Goal: Information Seeking & Learning: Understand process/instructions

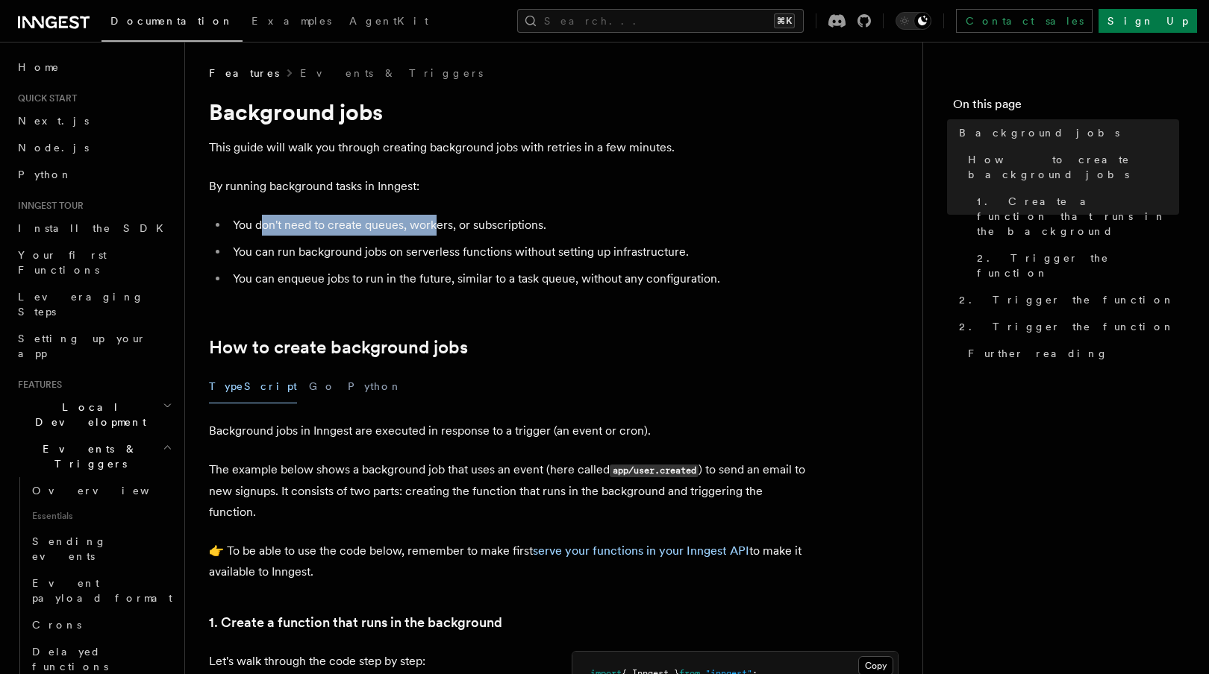
drag, startPoint x: 265, startPoint y: 222, endPoint x: 432, endPoint y: 230, distance: 167.3
click at [432, 230] on li "You don't need to create queues, workers, or subscriptions." at bounding box center [516, 225] width 577 height 21
click at [328, 254] on li "You can run background jobs on serverless functions without setting up infrastr…" at bounding box center [516, 252] width 577 height 21
drag, startPoint x: 281, startPoint y: 254, endPoint x: 383, endPoint y: 254, distance: 101.5
click at [383, 254] on li "You can run background jobs on serverless functions without setting up infrastr…" at bounding box center [516, 252] width 577 height 21
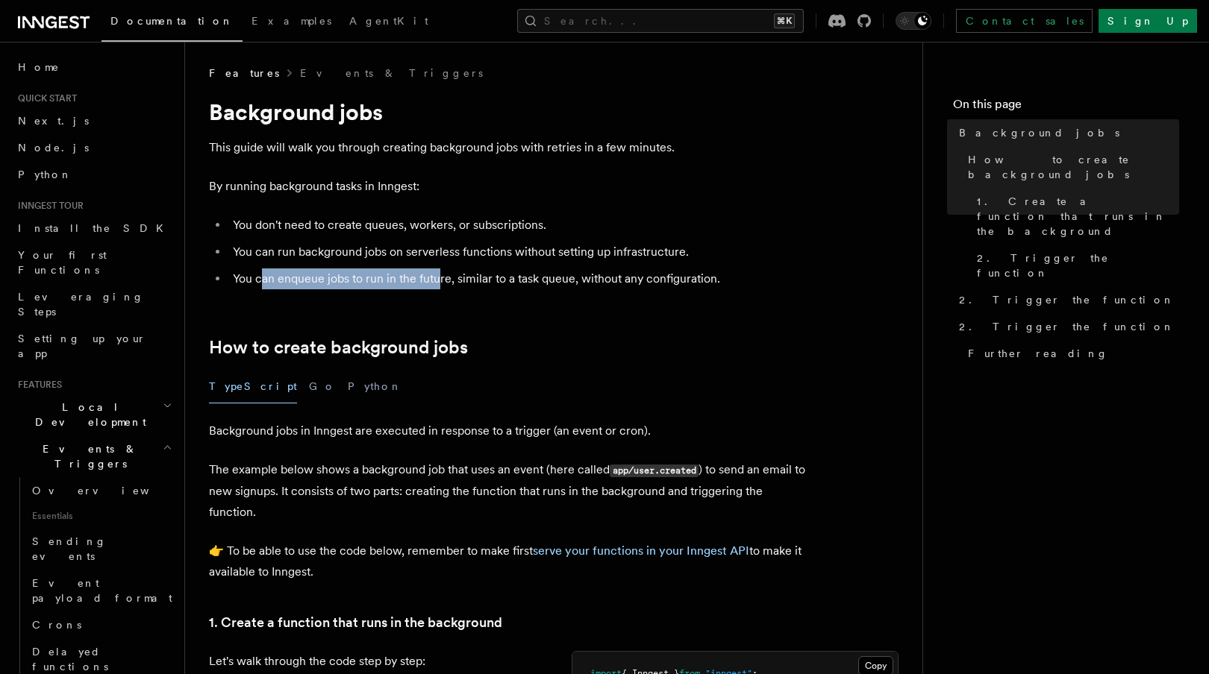
drag, startPoint x: 264, startPoint y: 278, endPoint x: 439, endPoint y: 281, distance: 174.6
click at [439, 281] on li "You can enqueue jobs to run in the future, similar to a task queue, without any…" at bounding box center [516, 279] width 577 height 21
drag, startPoint x: 464, startPoint y: 278, endPoint x: 621, endPoint y: 265, distance: 157.2
click at [621, 266] on ul "You don't need to create queues, workers, or subscriptions. You can run backgro…" at bounding box center [507, 252] width 597 height 75
click at [621, 265] on ul "You don't need to create queues, workers, or subscriptions. You can run backgro…" at bounding box center [507, 252] width 597 height 75
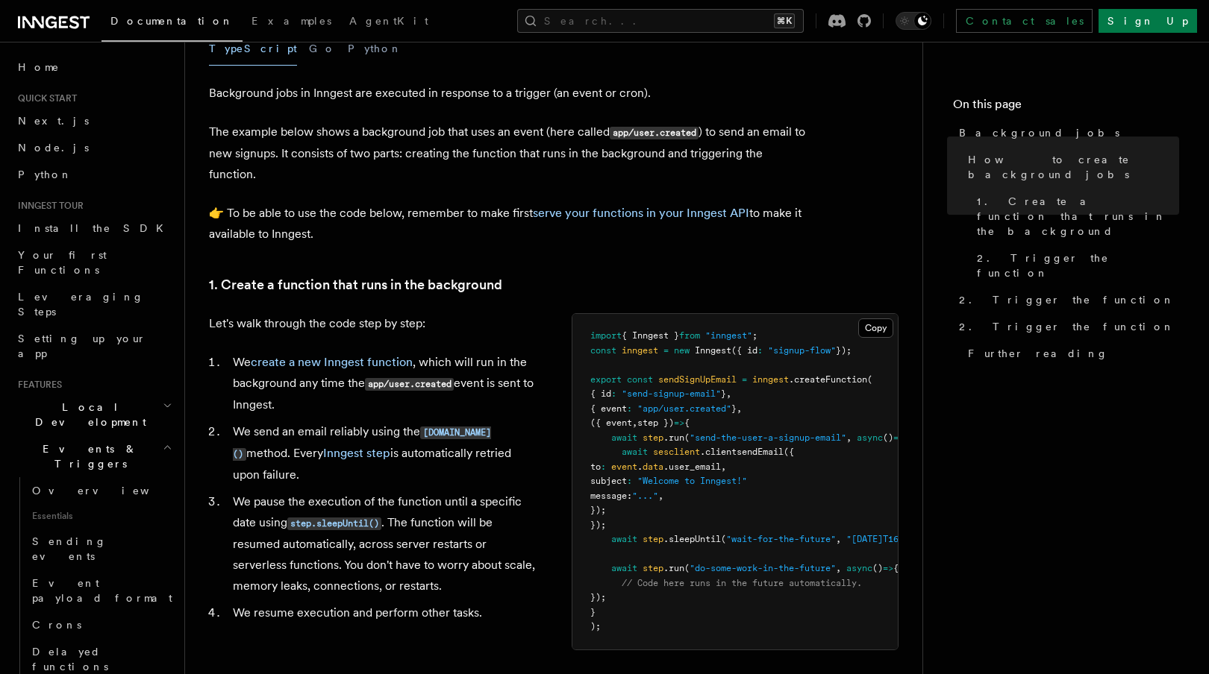
scroll to position [339, 0]
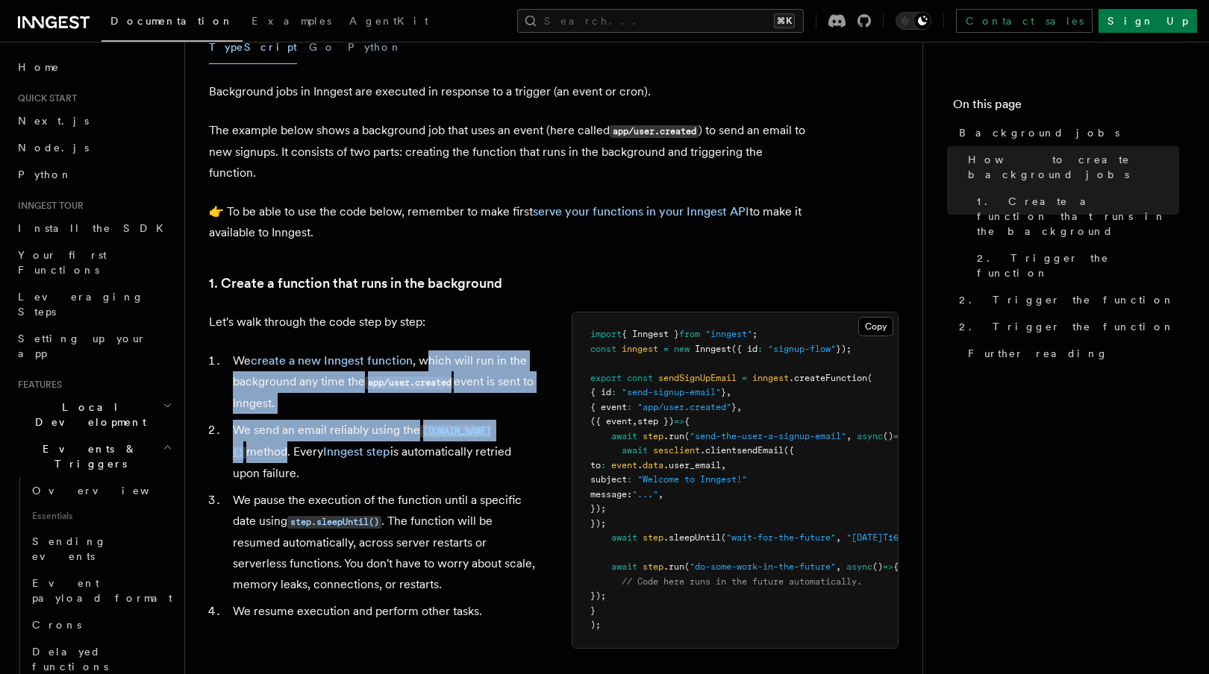
drag, startPoint x: 428, startPoint y: 369, endPoint x: 519, endPoint y: 419, distance: 103.8
click at [519, 420] on ol "We create a new Inngest function , which will run in the background any time th…" at bounding box center [372, 487] width 327 height 272
click at [519, 419] on ol "We create a new Inngest function , which will run in the background any time th…" at bounding box center [372, 487] width 327 height 272
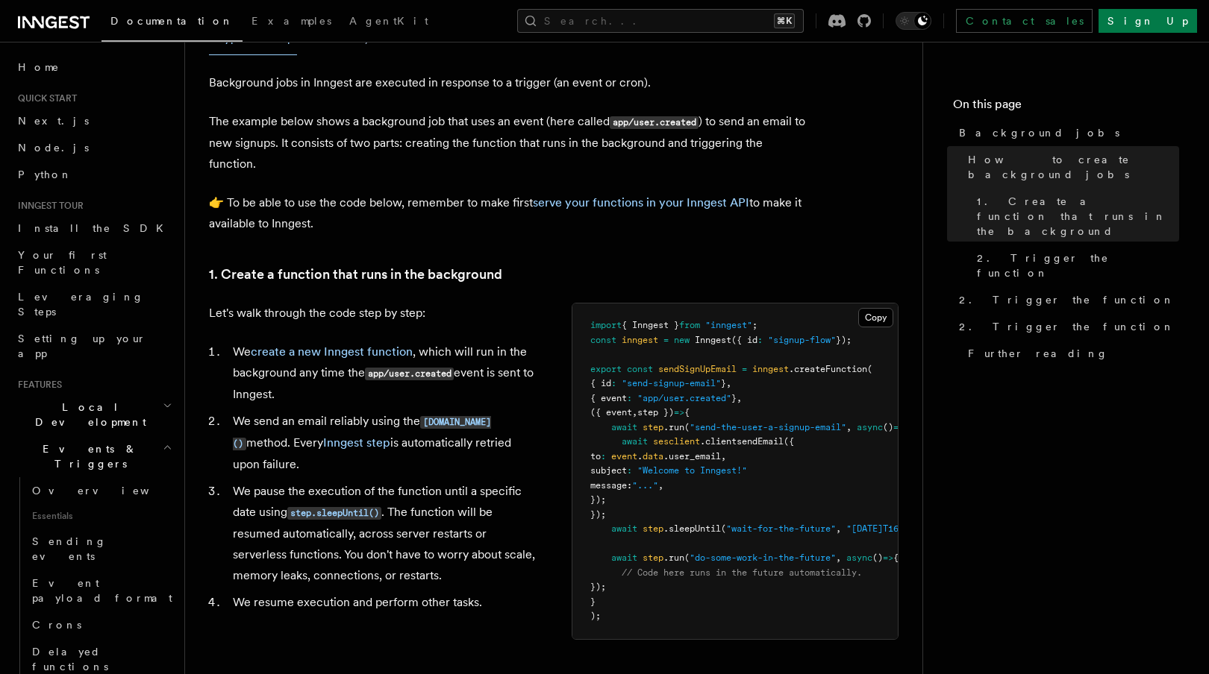
scroll to position [350, 0]
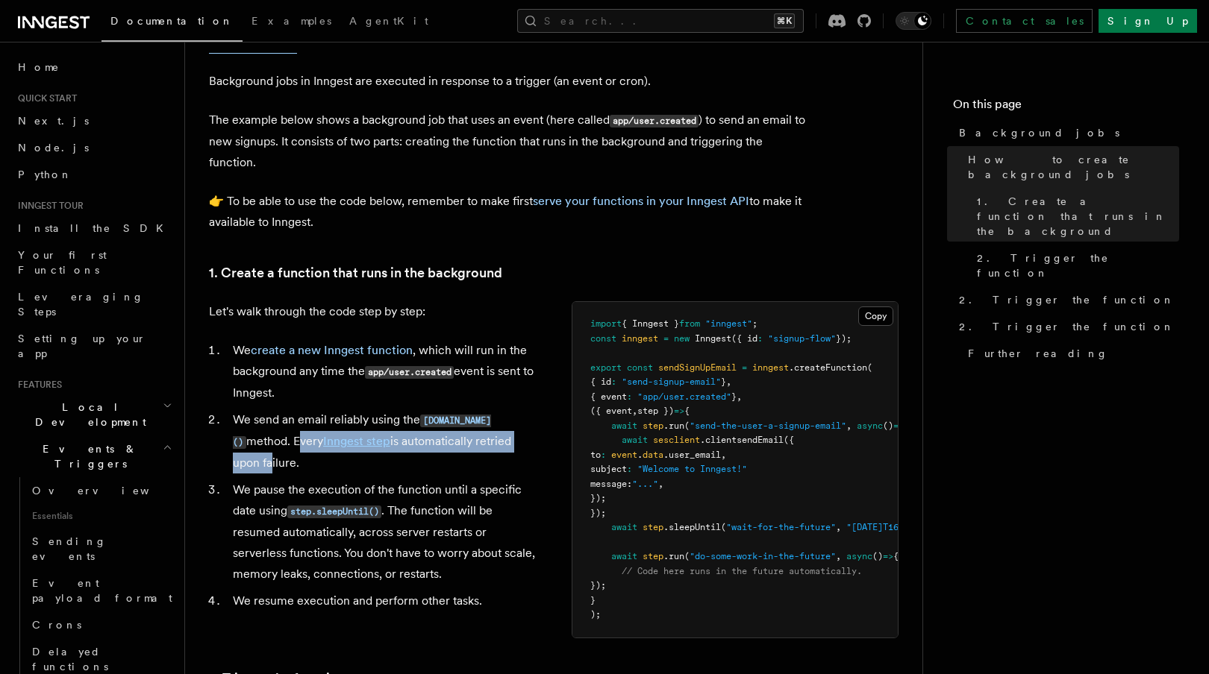
drag, startPoint x: 224, startPoint y: 444, endPoint x: 489, endPoint y: 444, distance: 265.6
click at [489, 444] on ol "We create a new Inngest function , which will run in the background any time th…" at bounding box center [372, 476] width 327 height 272
click at [489, 444] on li "We send an email reliably using the [DOMAIN_NAME]() method. Every Inngest step …" at bounding box center [381, 442] width 307 height 64
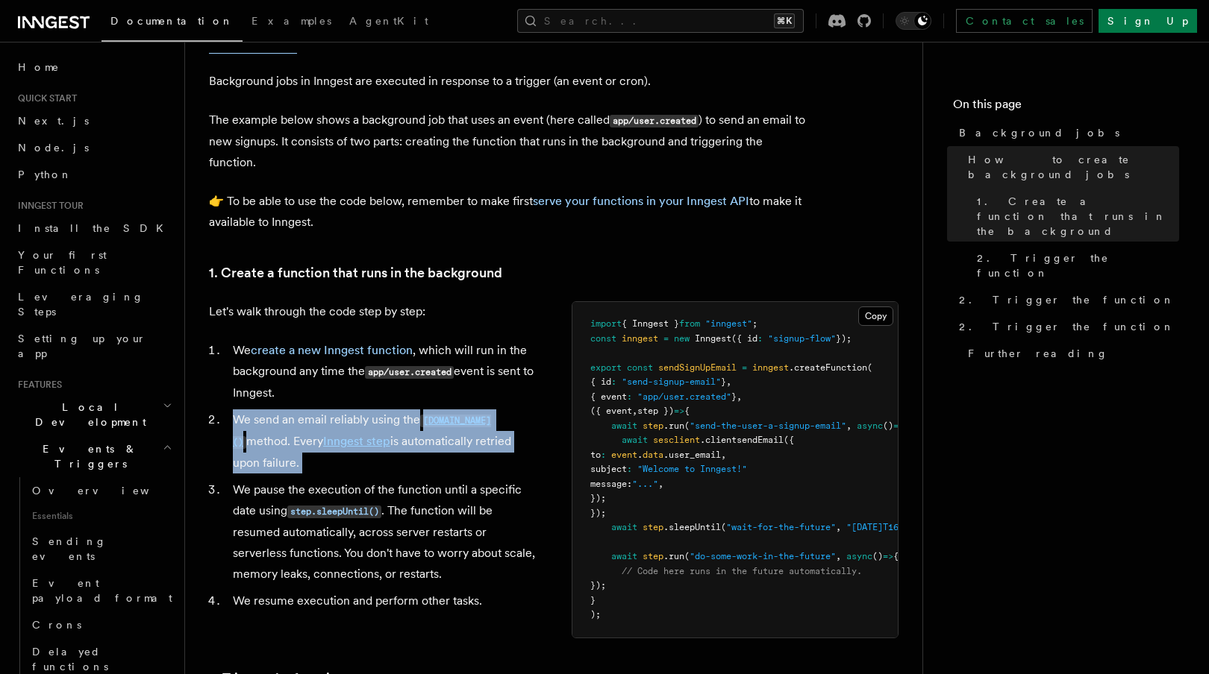
click at [489, 444] on li "We send an email reliably using the [DOMAIN_NAME]() method. Every Inngest step …" at bounding box center [381, 442] width 307 height 64
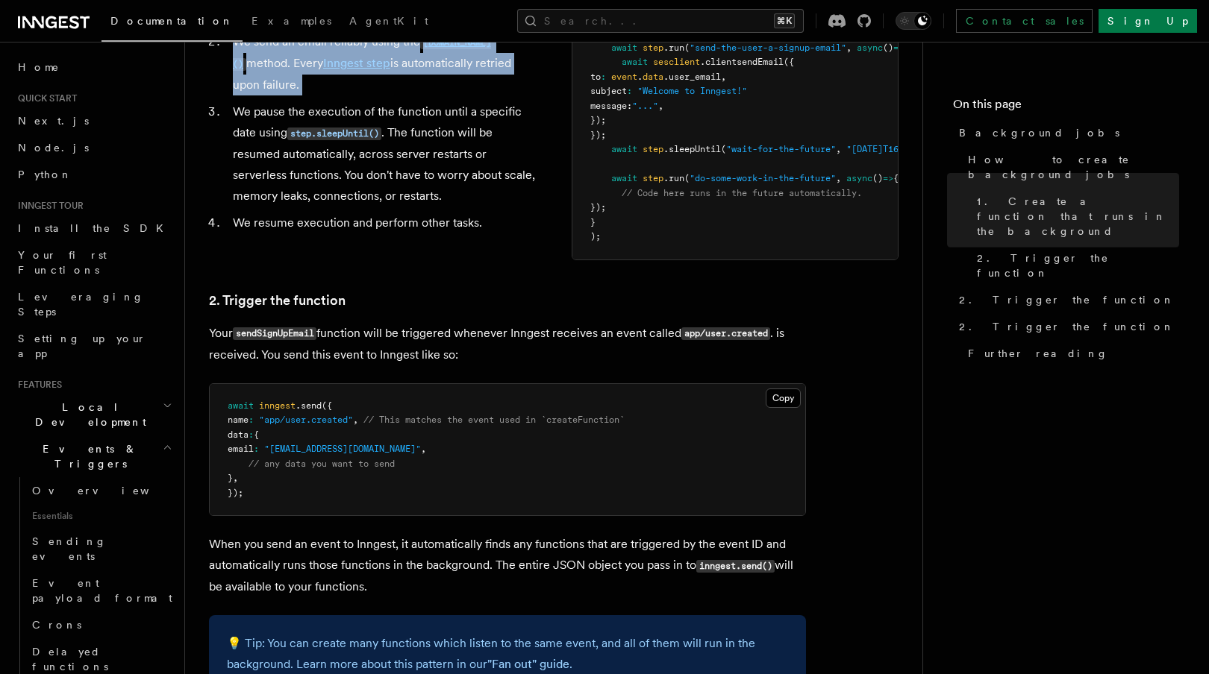
scroll to position [731, 0]
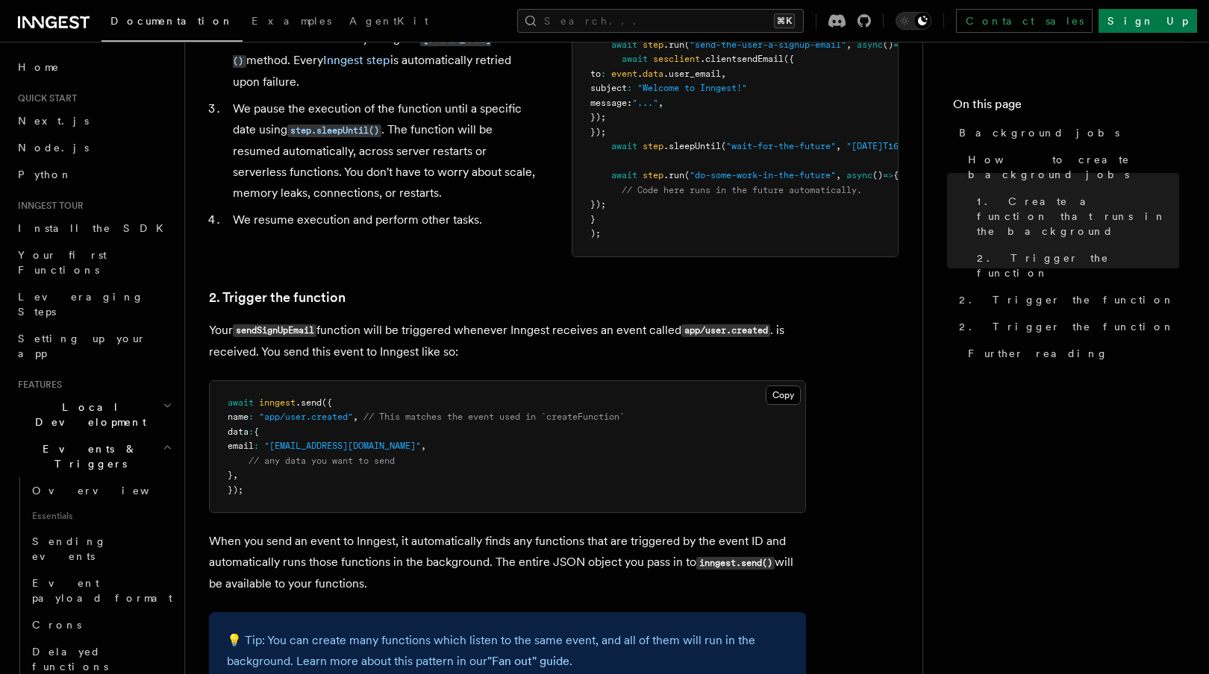
click at [234, 425] on pre "await inngest .send ({ name : "app/user.created" , // This matches the event us…" at bounding box center [507, 447] width 595 height 132
drag, startPoint x: 393, startPoint y: 425, endPoint x: 650, endPoint y: 424, distance: 256.7
click at [651, 425] on pre "await inngest .send ({ name : "app/user.created" , // This matches the event us…" at bounding box center [507, 447] width 595 height 132
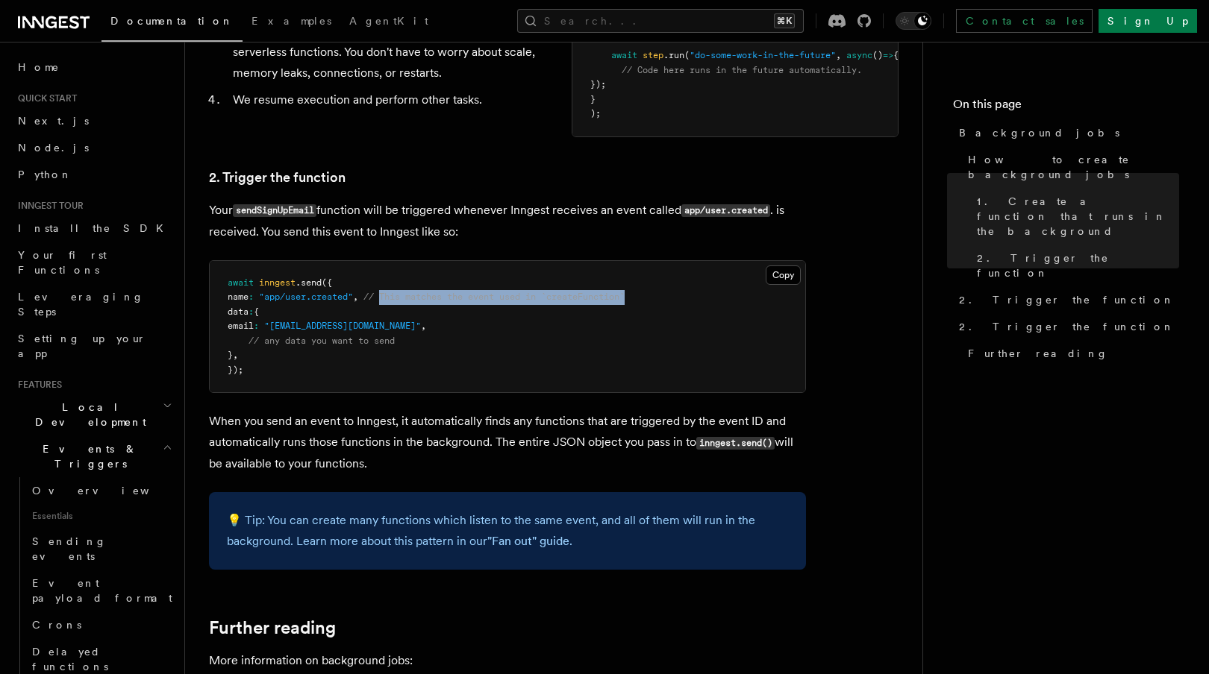
scroll to position [909, 0]
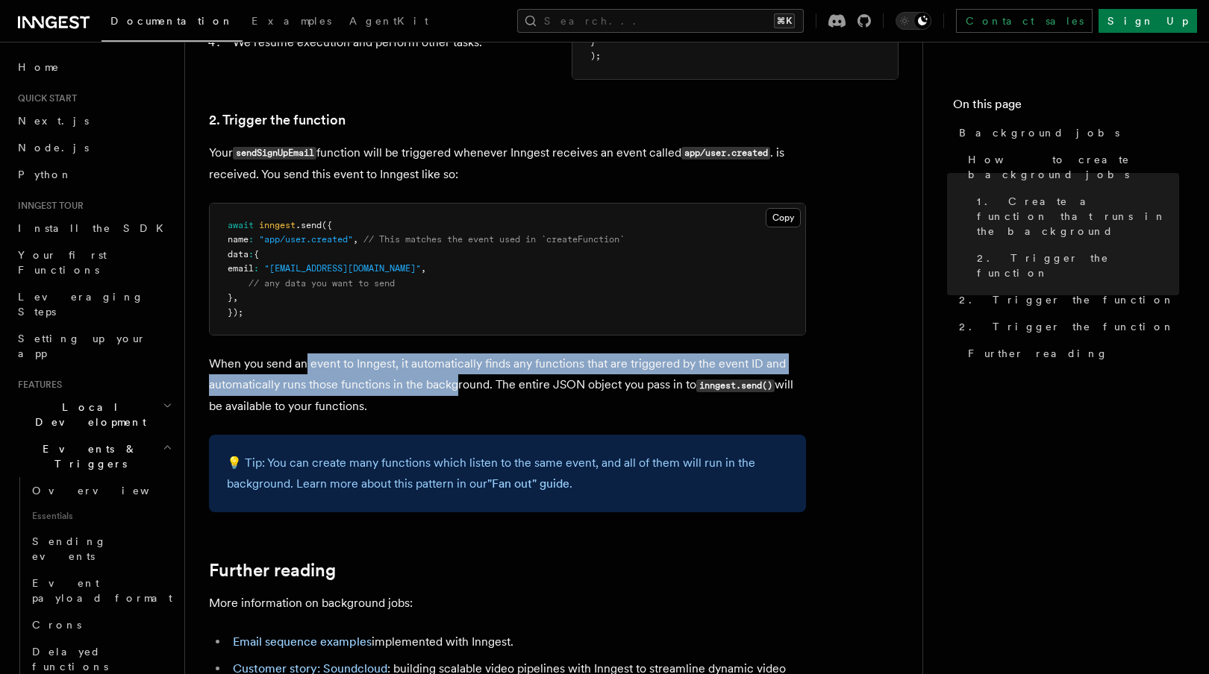
drag, startPoint x: 307, startPoint y: 363, endPoint x: 456, endPoint y: 378, distance: 149.3
click at [456, 379] on p "When you send an event to Inngest, it automatically finds any functions that ar…" at bounding box center [507, 385] width 597 height 63
click at [456, 378] on p "When you send an event to Inngest, it automatically finds any functions that ar…" at bounding box center [507, 385] width 597 height 63
drag, startPoint x: 436, startPoint y: 364, endPoint x: 370, endPoint y: 404, distance: 76.6
click at [370, 404] on p "When you send an event to Inngest, it automatically finds any functions that ar…" at bounding box center [507, 385] width 597 height 63
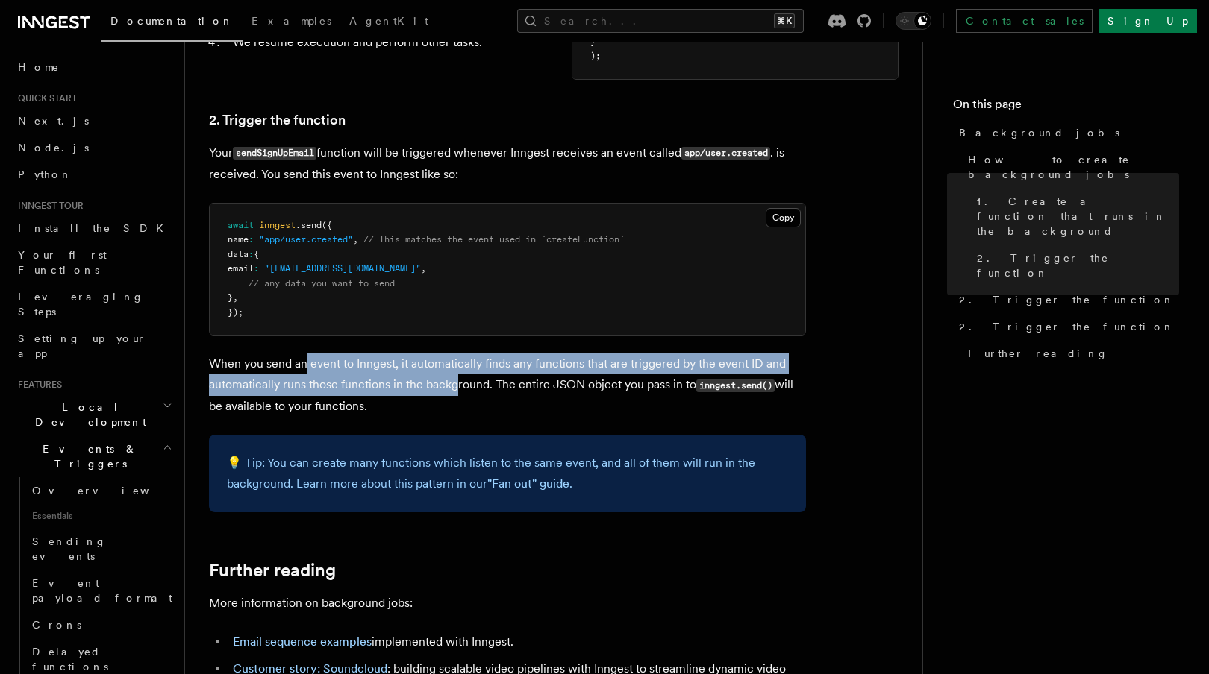
click at [370, 404] on p "When you send an event to Inngest, it automatically finds any functions that ar…" at bounding box center [507, 385] width 597 height 63
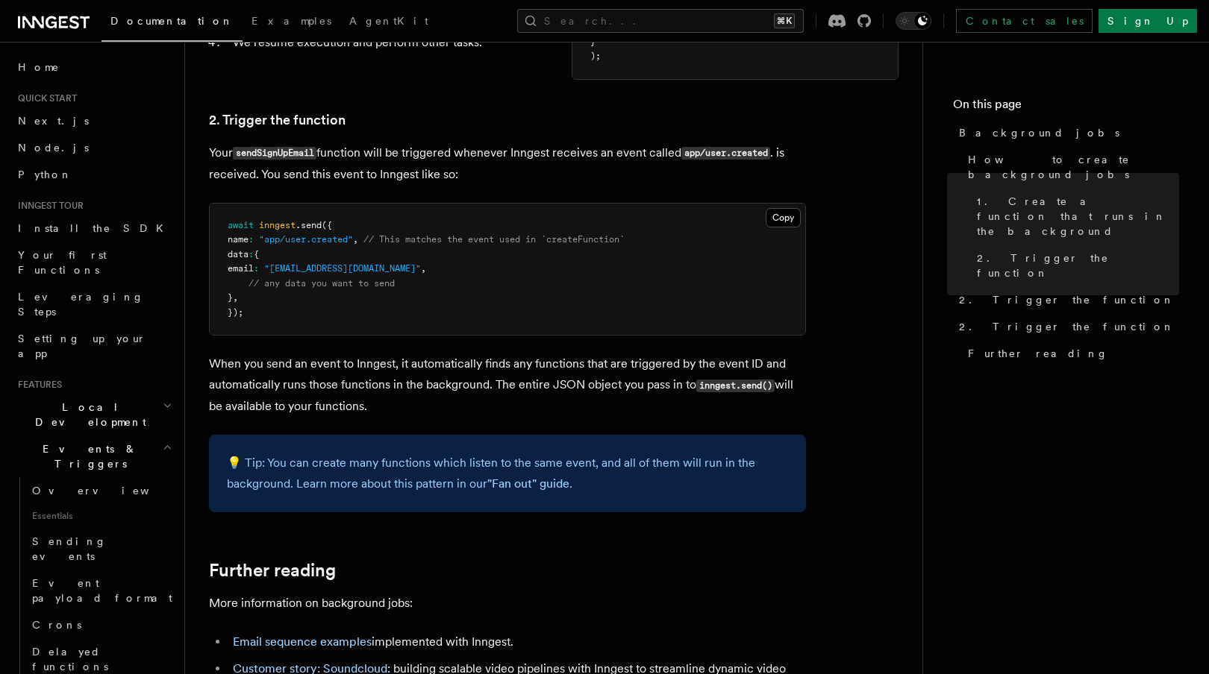
drag, startPoint x: 537, startPoint y: 386, endPoint x: 674, endPoint y: 391, distance: 137.4
click at [674, 391] on p "When you send an event to Inngest, it automatically finds any functions that ar…" at bounding box center [507, 385] width 597 height 63
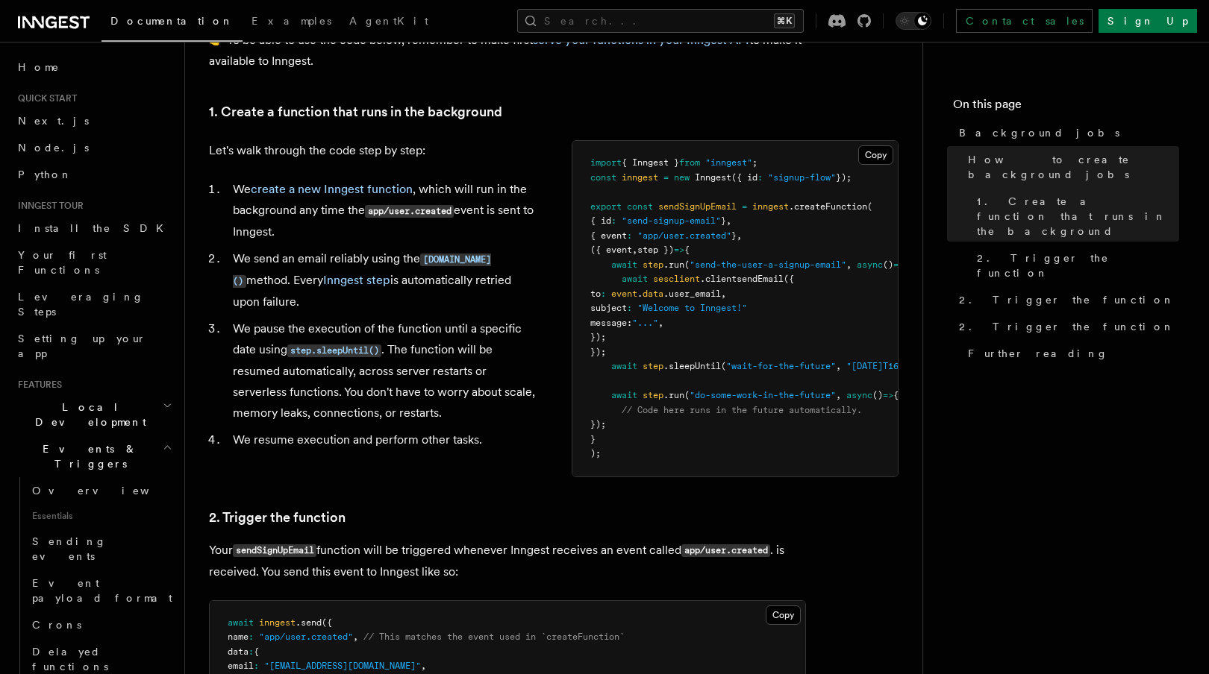
scroll to position [506, 0]
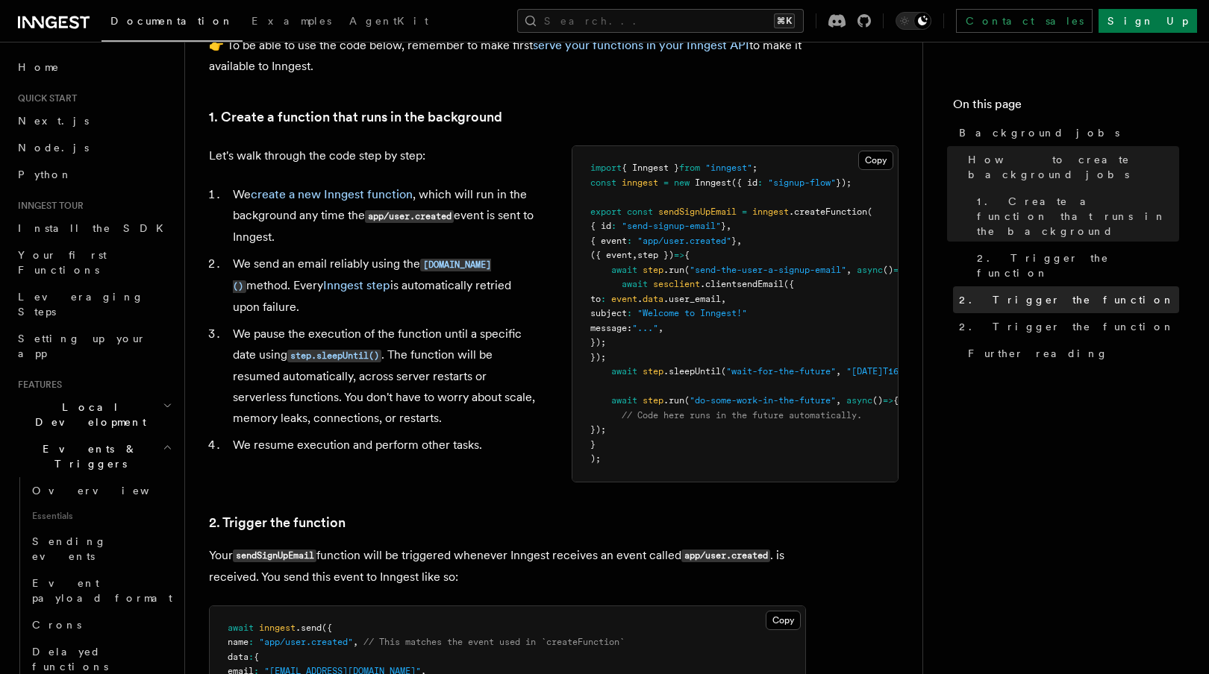
click at [1008, 292] on span "2. Trigger the function" at bounding box center [1067, 299] width 216 height 15
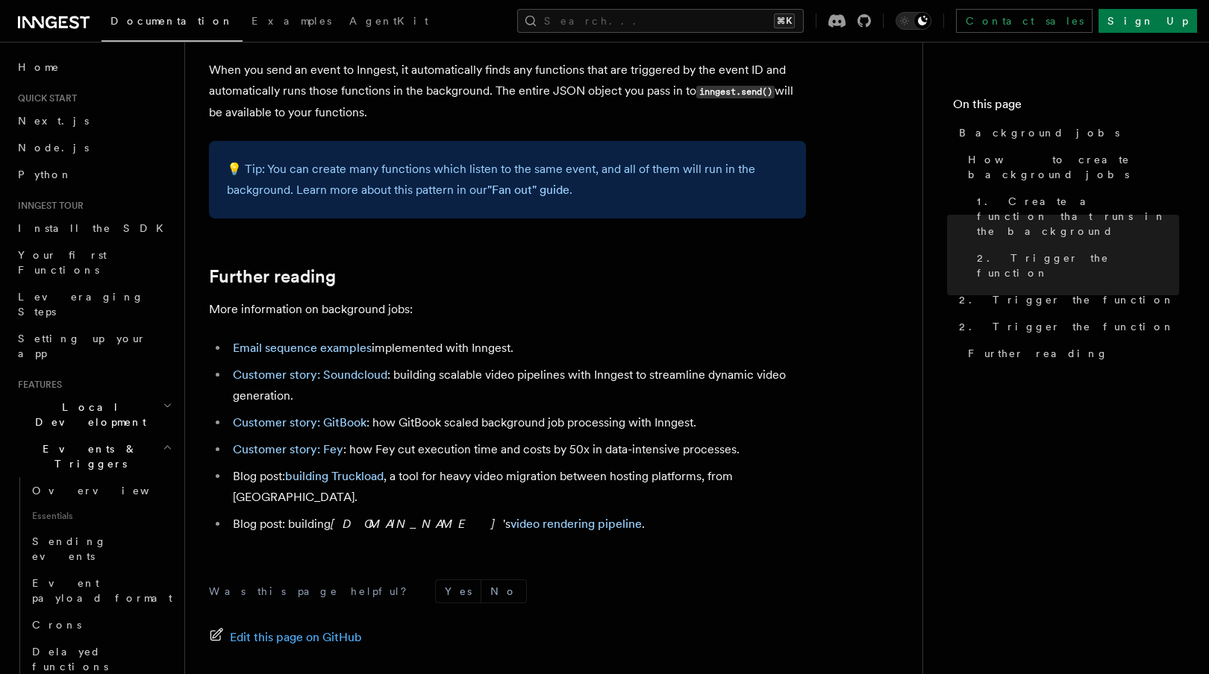
scroll to position [1336, 0]
